Goal: Find specific page/section: Find specific page/section

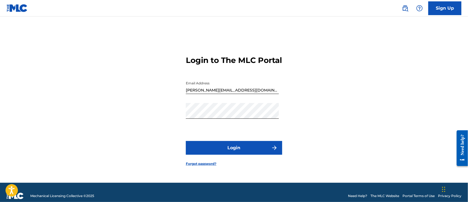
click at [365, 84] on div "Login to The MLC Portal Email Address [EMAIL_ADDRESS][DOMAIN_NAME] Password Log…" at bounding box center [234, 106] width 386 height 153
click at [240, 149] on button "Login" at bounding box center [234, 148] width 96 height 14
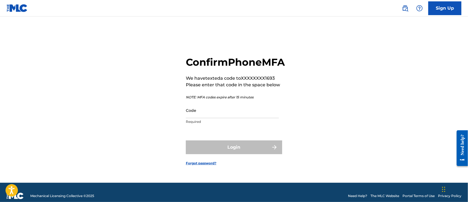
click at [216, 115] on input "Code" at bounding box center [232, 111] width 93 height 16
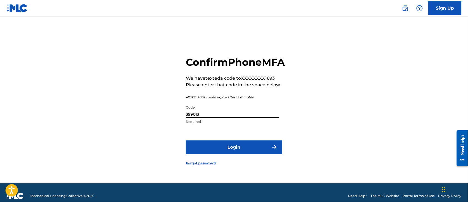
type input "399013"
click at [236, 154] on button "Login" at bounding box center [234, 148] width 96 height 14
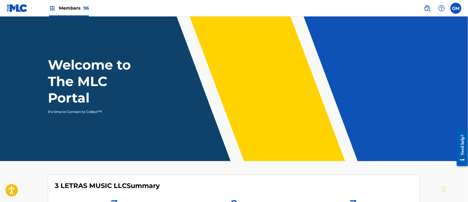
click at [71, 8] on span "Members 96" at bounding box center [74, 8] width 30 height 6
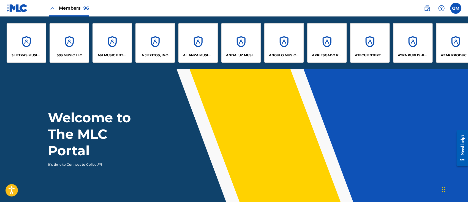
click at [156, 52] on div "A J EXITOS, INC." at bounding box center [155, 43] width 40 height 40
